Goal: Task Accomplishment & Management: Use online tool/utility

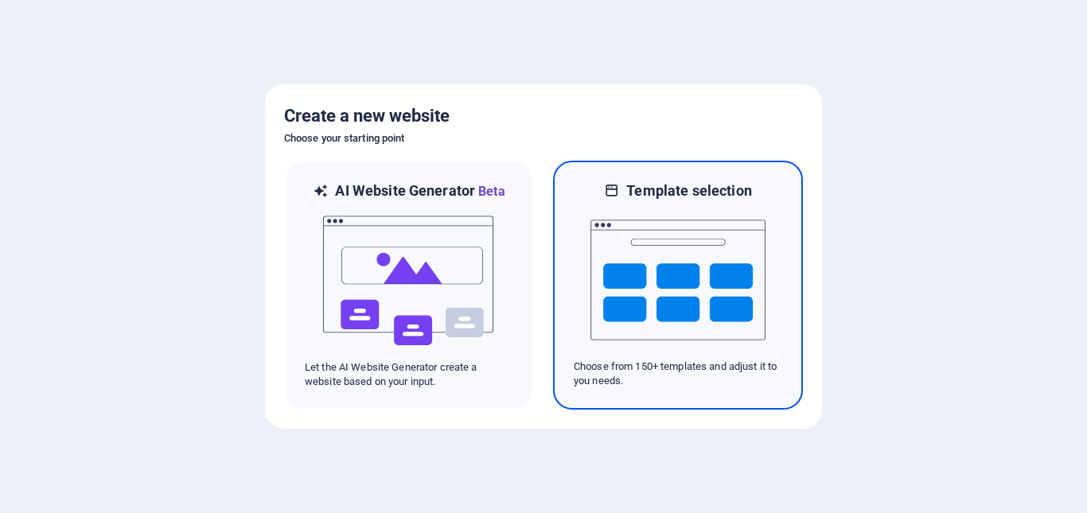
click at [651, 265] on img at bounding box center [677, 279] width 175 height 159
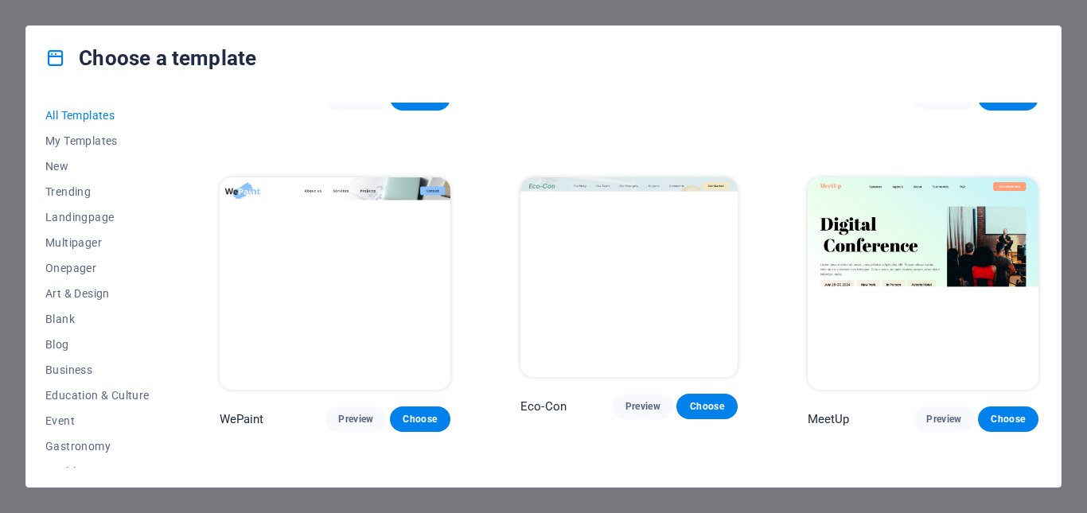
scroll to position [892, 0]
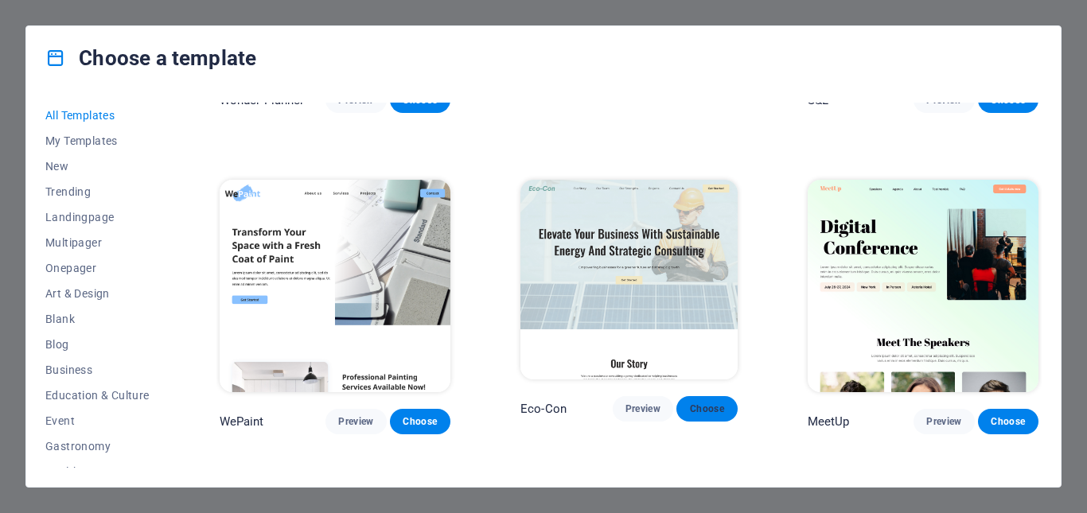
click at [698, 403] on span "Choose" at bounding box center [706, 409] width 35 height 13
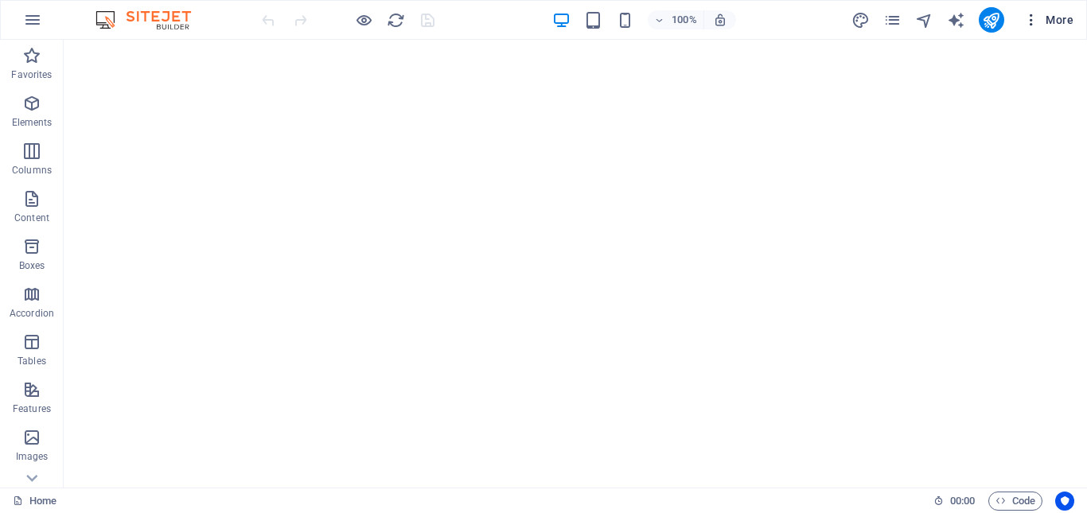
click at [1028, 22] on icon "button" at bounding box center [1031, 20] width 16 height 16
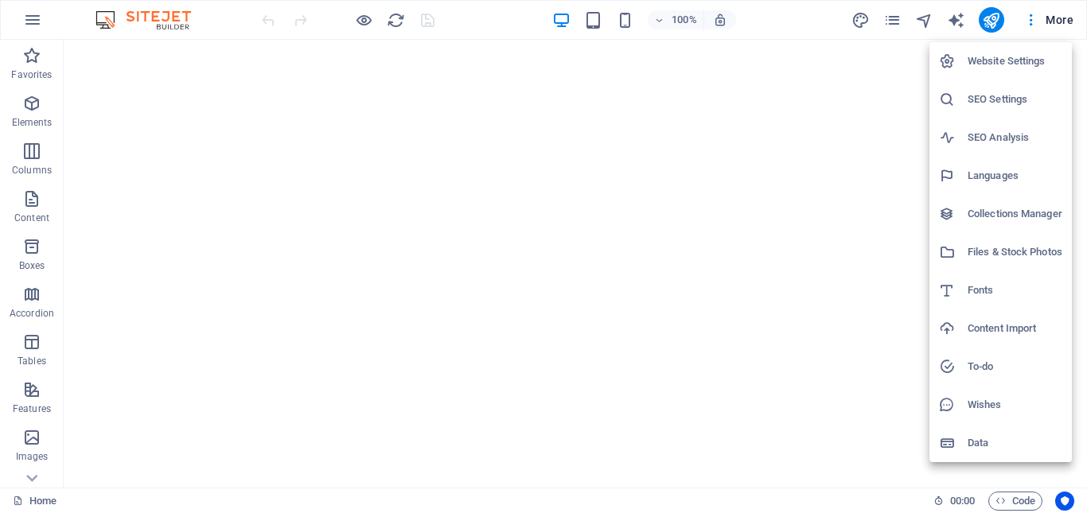
click at [27, 481] on div at bounding box center [543, 256] width 1087 height 513
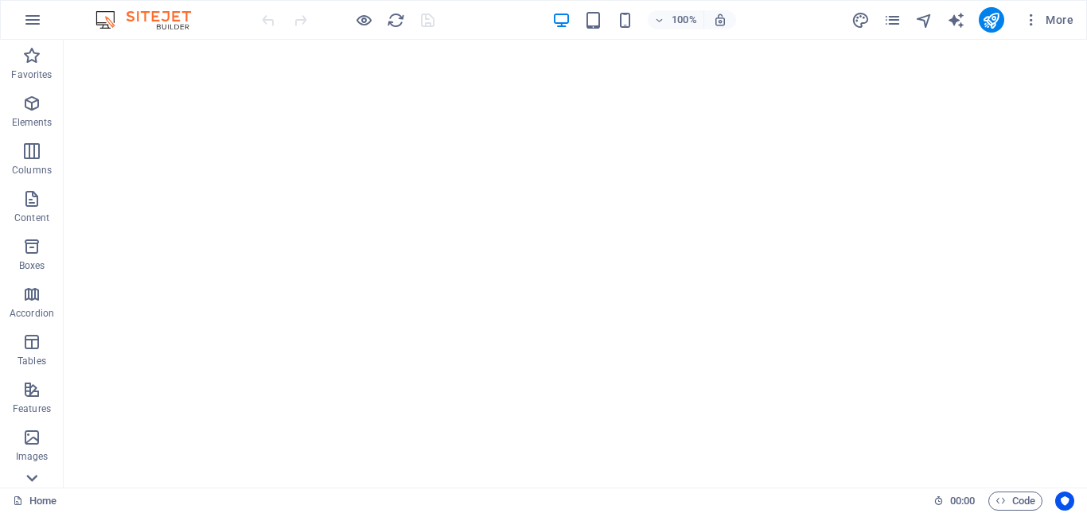
click at [33, 479] on icon at bounding box center [31, 478] width 11 height 7
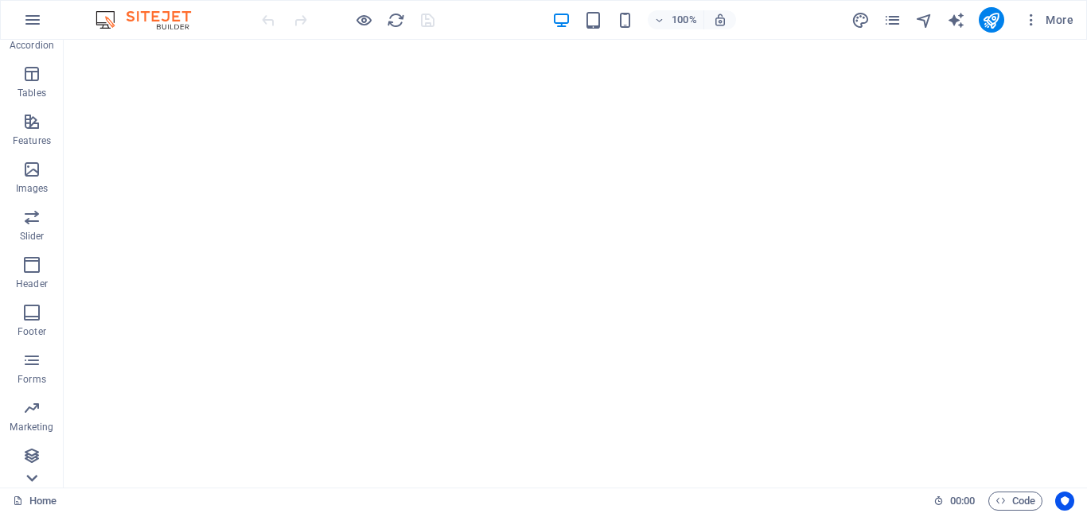
click at [33, 479] on div "Favorites Elements Columns Content Boxes Accordion Tables Features Images Slide…" at bounding box center [32, 264] width 64 height 448
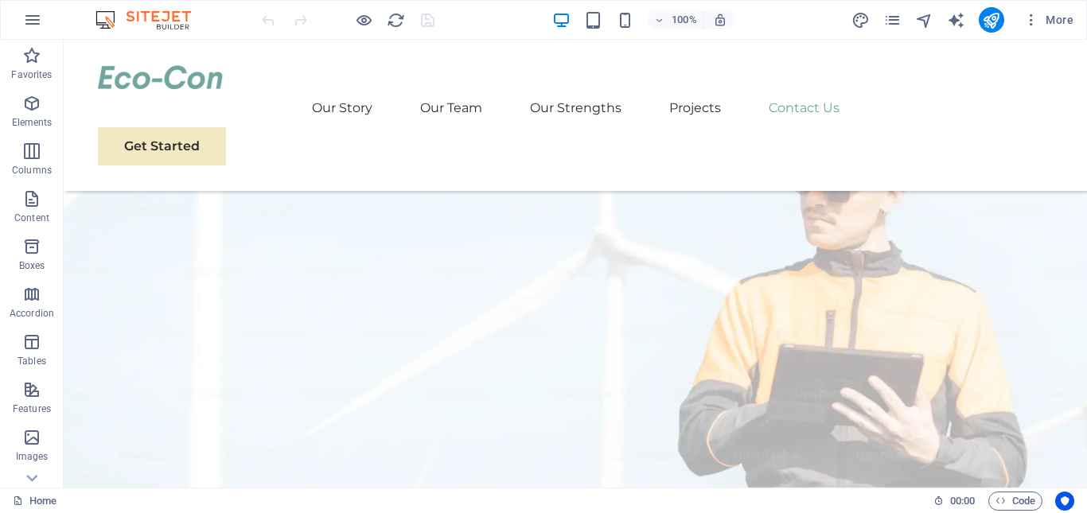
scroll to position [8561, 0]
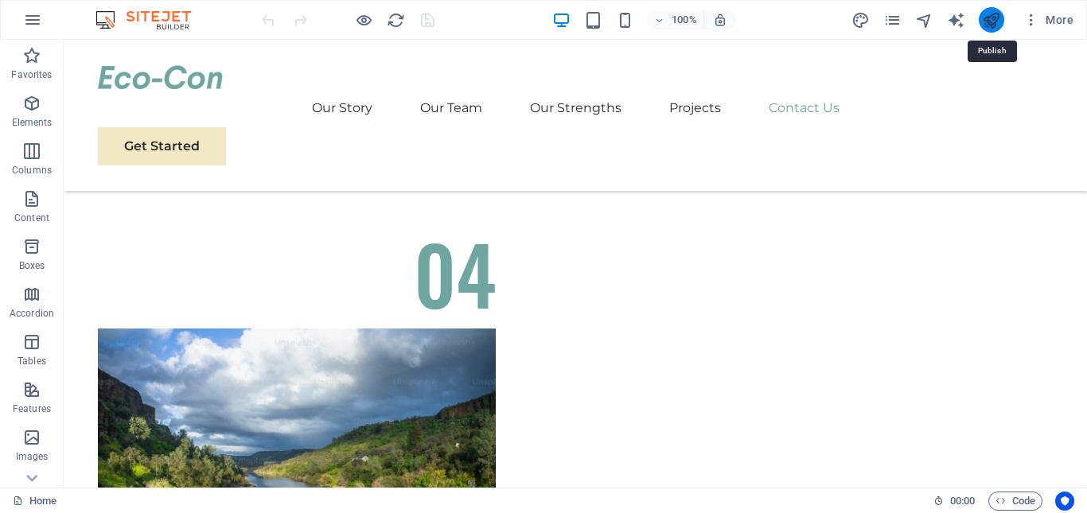
click at [991, 21] on icon "publish" at bounding box center [991, 20] width 18 height 18
